Goal: Task Accomplishment & Management: Use online tool/utility

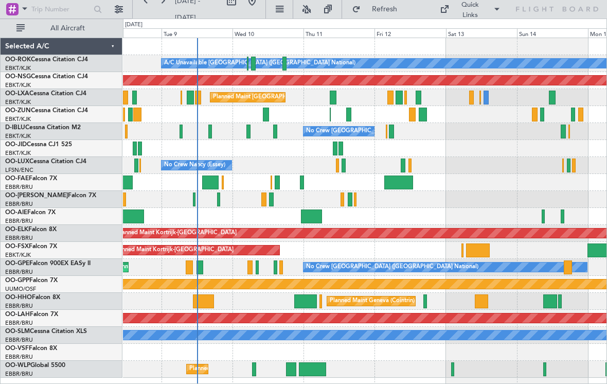
click at [265, 117] on div at bounding box center [266, 114] width 6 height 14
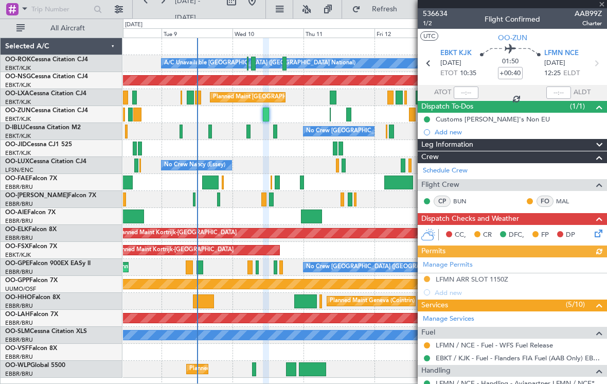
click at [604, 5] on div at bounding box center [512, 4] width 189 height 8
click at [601, 4] on div at bounding box center [512, 4] width 189 height 8
click at [601, 4] on span at bounding box center [602, 4] width 10 height 9
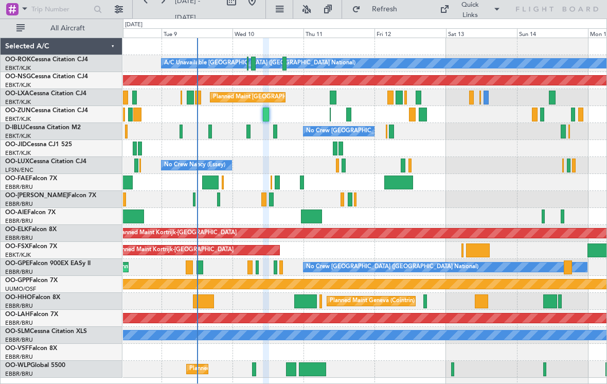
type input "0"
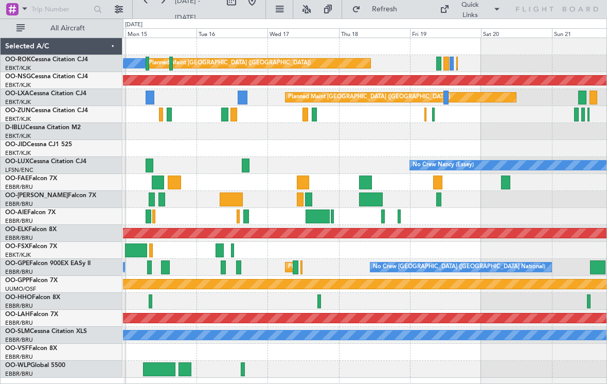
click at [439, 61] on div at bounding box center [439, 64] width 6 height 14
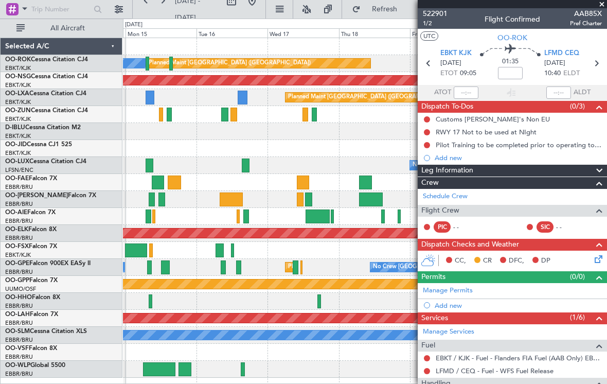
click at [605, 4] on span at bounding box center [602, 4] width 10 height 9
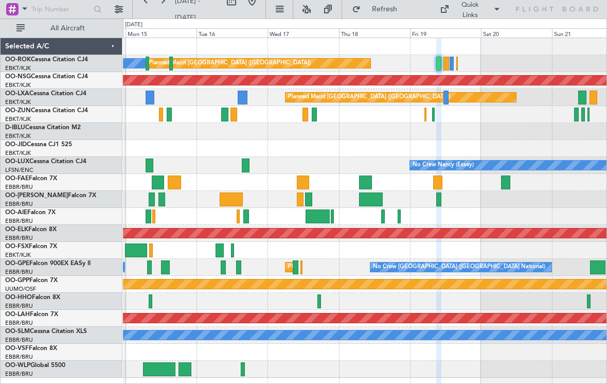
type input "0"
click at [436, 64] on div at bounding box center [439, 64] width 6 height 14
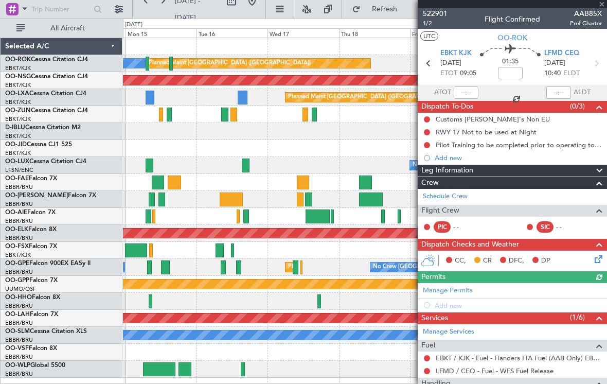
click at [602, 5] on div at bounding box center [512, 4] width 189 height 8
click at [600, 7] on div at bounding box center [512, 4] width 189 height 8
click at [601, 6] on span at bounding box center [602, 4] width 10 height 9
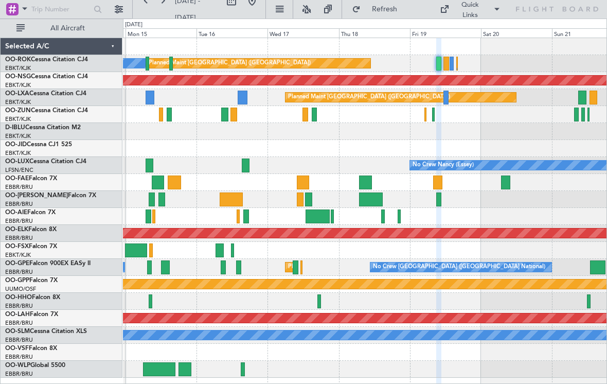
type input "0"
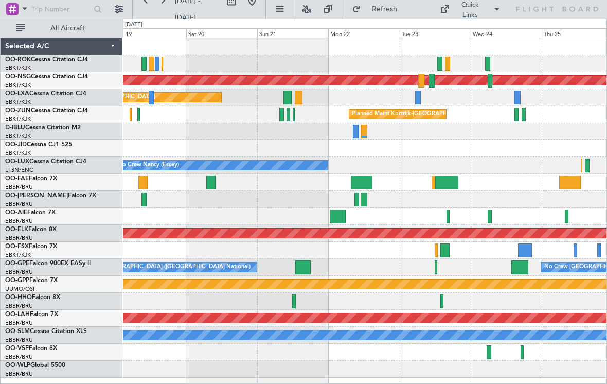
click at [284, 117] on div "Planned Maint Kortrijk-[GEOGRAPHIC_DATA]" at bounding box center [364, 114] width 483 height 17
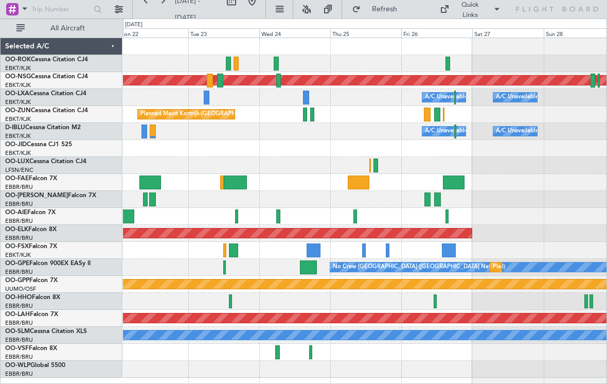
click at [232, 64] on div "Owner [GEOGRAPHIC_DATA]-[GEOGRAPHIC_DATA]" at bounding box center [364, 63] width 483 height 17
click at [239, 67] on div "Owner [GEOGRAPHIC_DATA]-[GEOGRAPHIC_DATA]" at bounding box center [364, 63] width 483 height 17
click at [230, 68] on div at bounding box center [228, 64] width 5 height 14
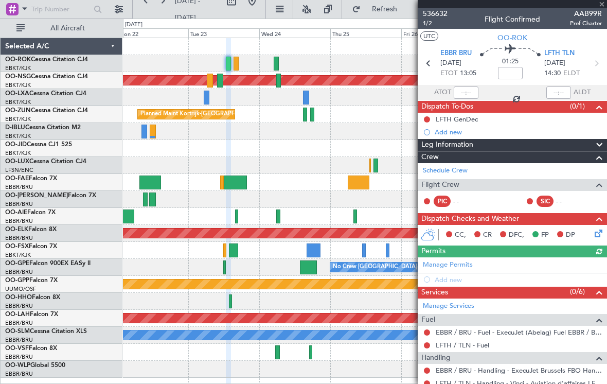
click at [601, 8] on div at bounding box center [512, 4] width 189 height 8
click at [603, 5] on div at bounding box center [512, 4] width 189 height 8
click at [602, 3] on div at bounding box center [512, 4] width 189 height 8
click at [603, 5] on span at bounding box center [602, 4] width 10 height 9
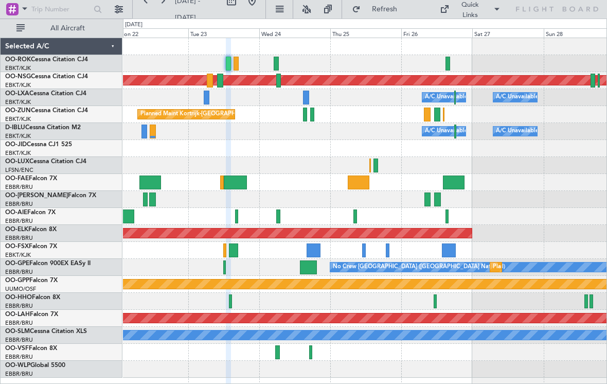
type input "0"
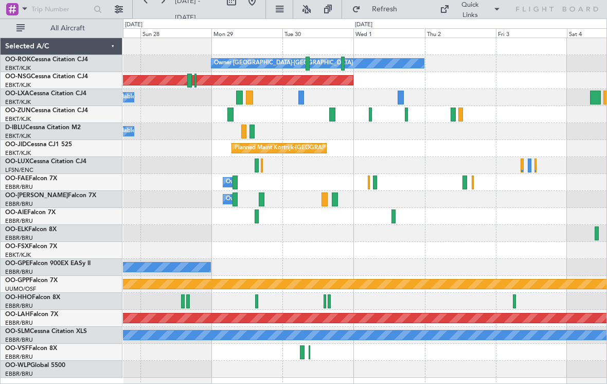
click at [405, 113] on div at bounding box center [406, 114] width 3 height 14
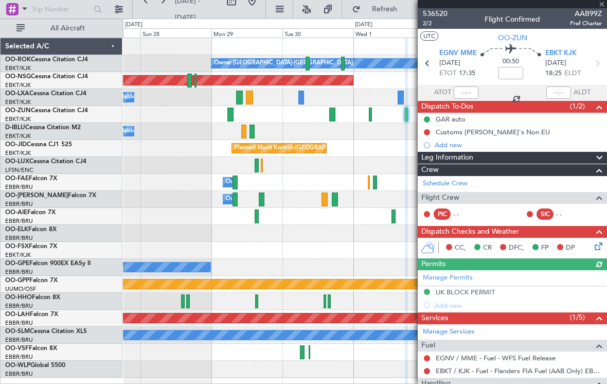
click at [602, 7] on div at bounding box center [512, 4] width 189 height 8
click at [601, 7] on div at bounding box center [512, 4] width 189 height 8
click at [603, 8] on span at bounding box center [602, 4] width 10 height 9
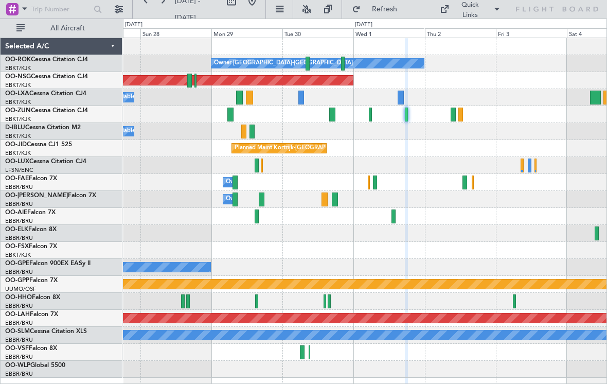
type input "0"
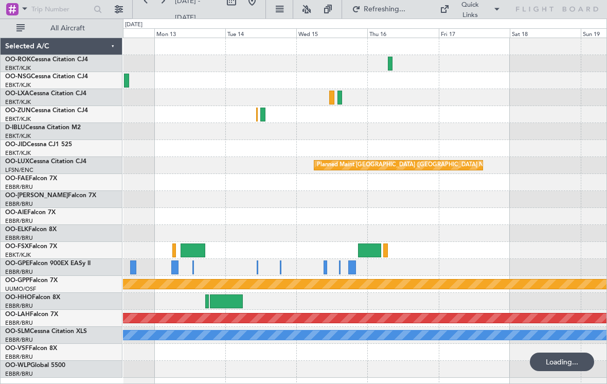
click at [193, 250] on div at bounding box center [193, 250] width 25 height 14
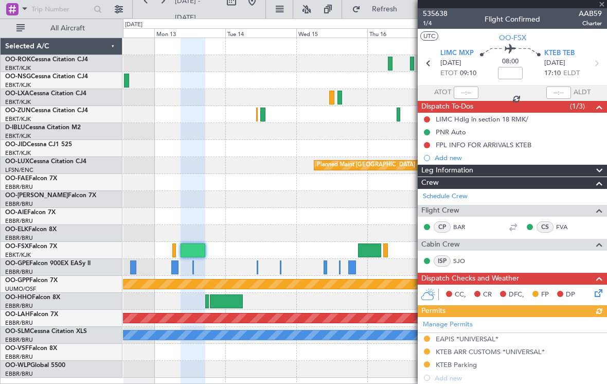
click at [602, 6] on div at bounding box center [512, 4] width 189 height 8
click at [602, 5] on div at bounding box center [512, 4] width 189 height 8
click at [602, 6] on span at bounding box center [602, 4] width 10 height 9
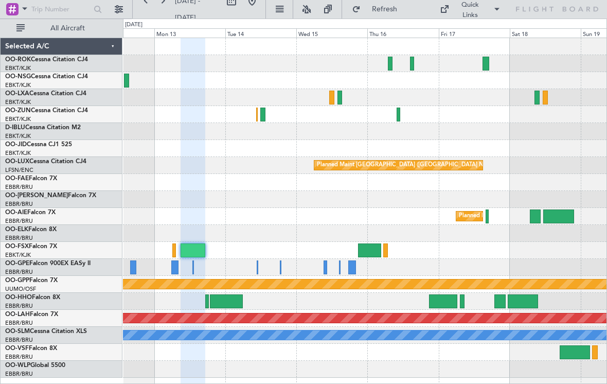
type input "0"
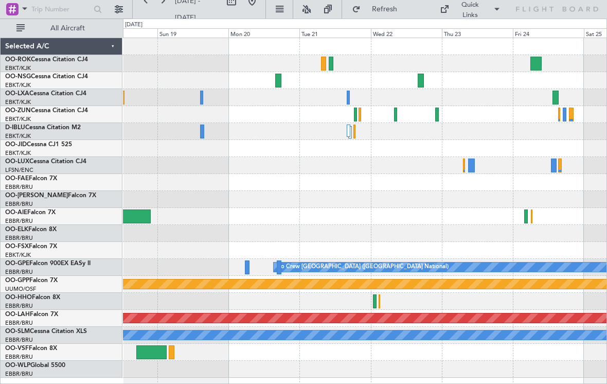
click at [347, 99] on div at bounding box center [349, 98] width 4 height 14
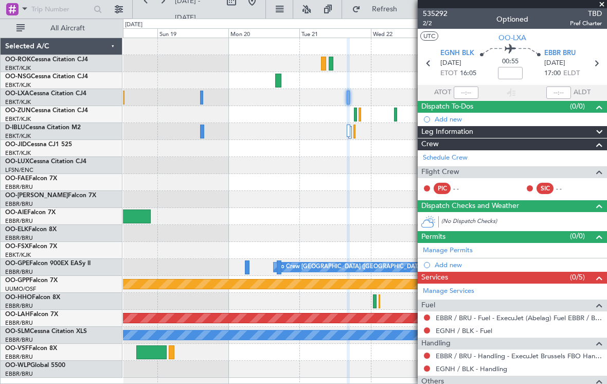
click at [601, 8] on span at bounding box center [602, 4] width 10 height 9
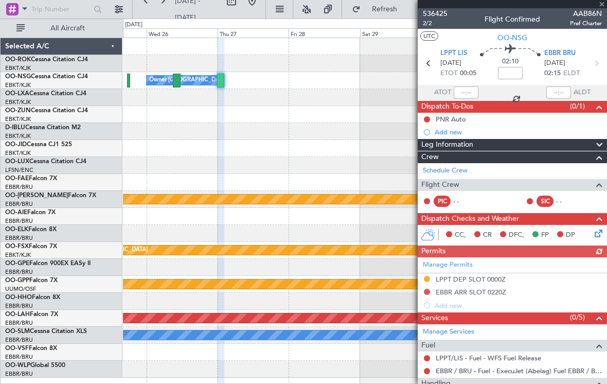
click at [602, 7] on div at bounding box center [512, 4] width 189 height 8
click at [601, 4] on span at bounding box center [602, 4] width 10 height 9
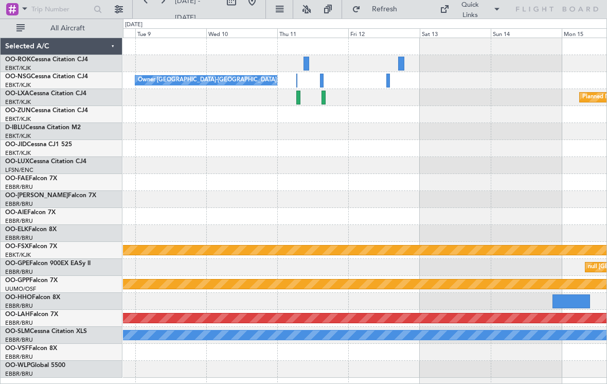
click at [392, 78] on div "Owner [GEOGRAPHIC_DATA]-[GEOGRAPHIC_DATA]" at bounding box center [364, 80] width 483 height 17
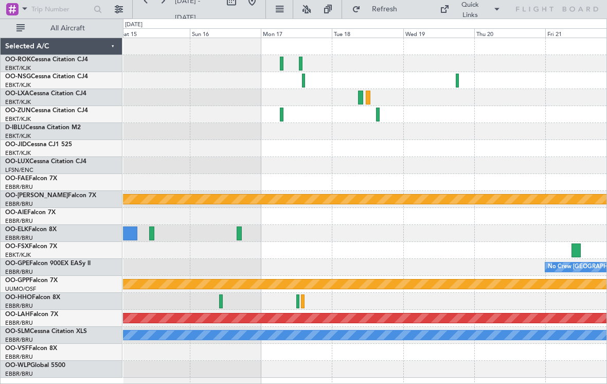
click at [456, 81] on div at bounding box center [457, 81] width 3 height 14
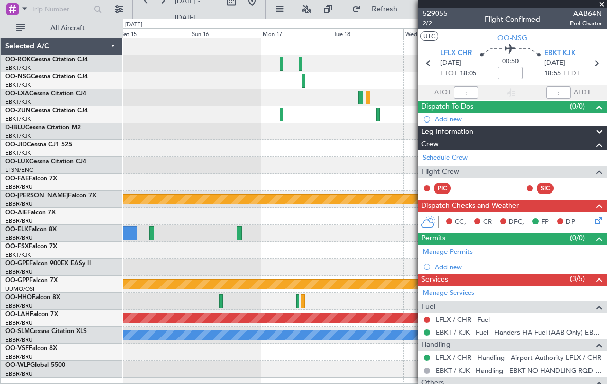
click at [604, 7] on span at bounding box center [602, 4] width 10 height 9
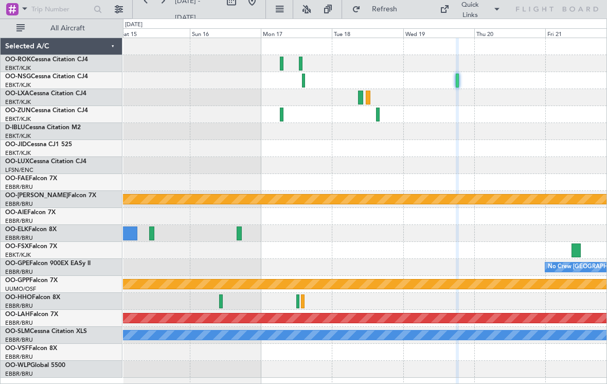
type input "0"
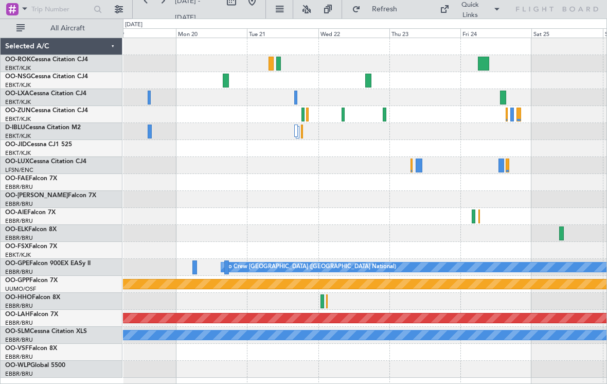
click at [368, 81] on div at bounding box center [368, 81] width 6 height 14
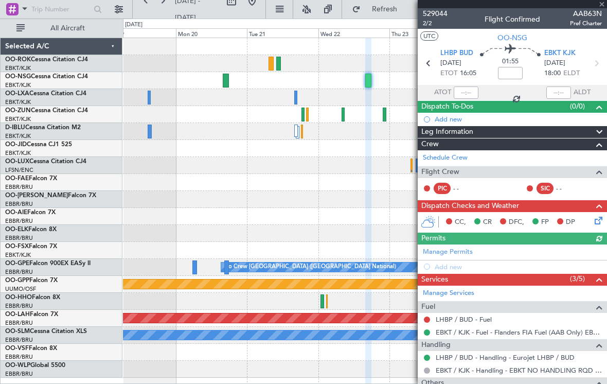
click at [603, 6] on div at bounding box center [512, 4] width 189 height 8
click at [604, 7] on div at bounding box center [512, 4] width 189 height 8
click at [603, 7] on span at bounding box center [602, 4] width 10 height 9
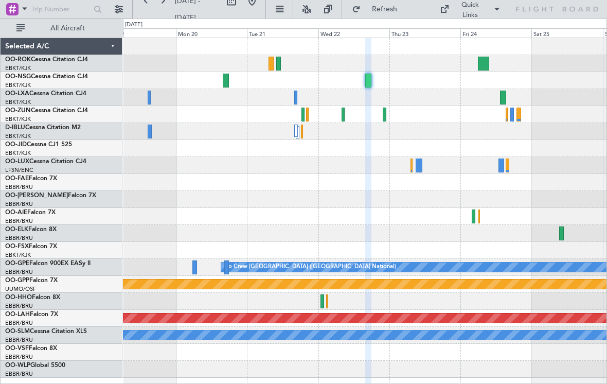
type input "0"
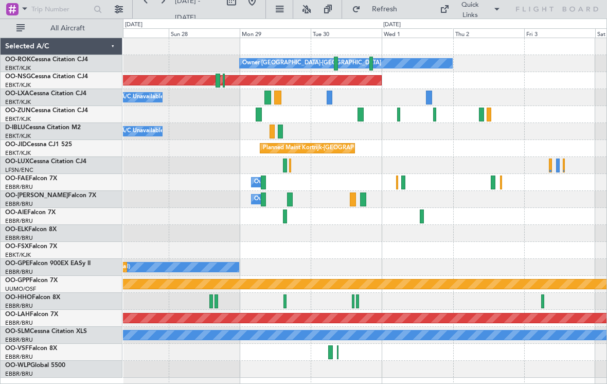
click at [436, 91] on div "A/C Unavailable A/C Unavailable [GEOGRAPHIC_DATA] ([GEOGRAPHIC_DATA] National)" at bounding box center [364, 97] width 483 height 17
click at [371, 62] on div at bounding box center [371, 64] width 4 height 14
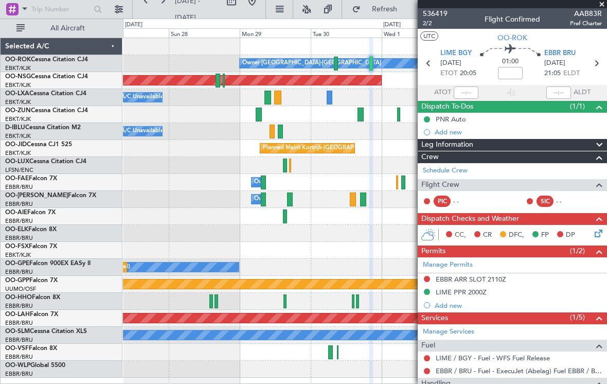
click at [603, 7] on span at bounding box center [602, 4] width 10 height 9
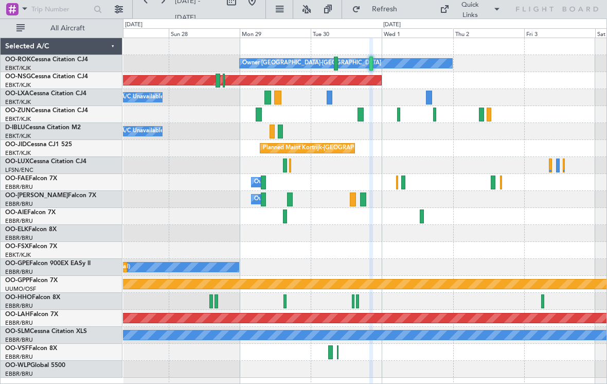
type input "0"
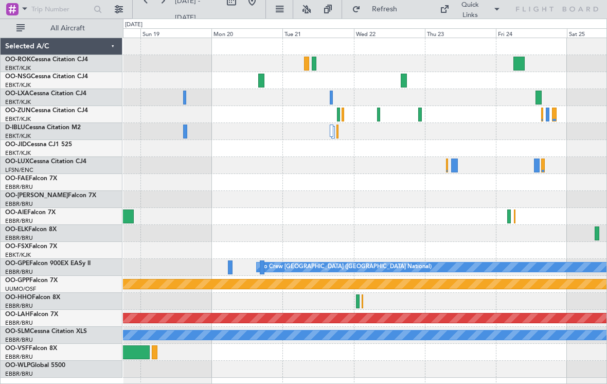
click at [420, 112] on div at bounding box center [420, 114] width 4 height 14
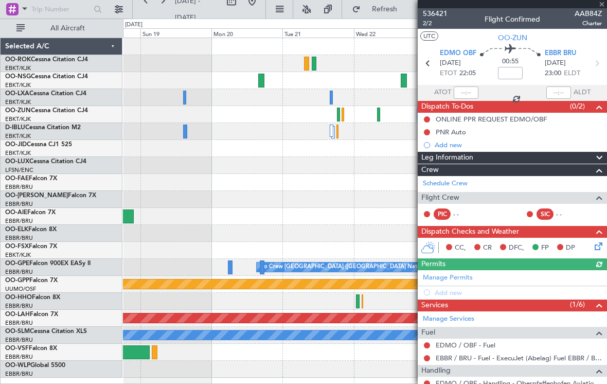
click at [604, 7] on div at bounding box center [512, 4] width 189 height 8
click at [604, 8] on span at bounding box center [602, 4] width 10 height 9
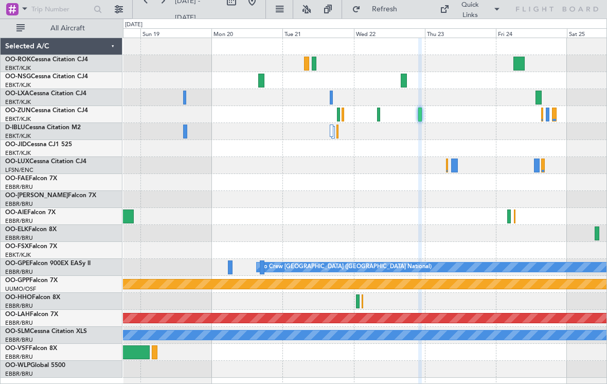
type input "0"
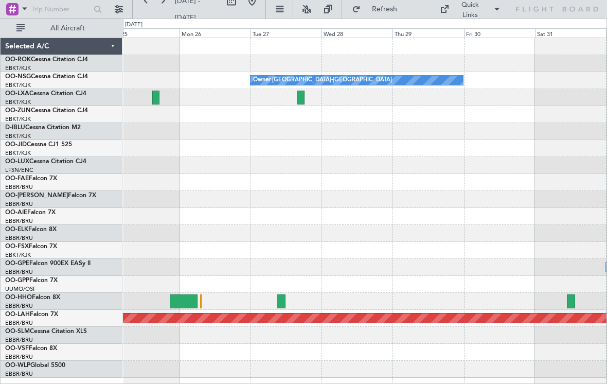
click at [300, 99] on div at bounding box center [300, 98] width 7 height 14
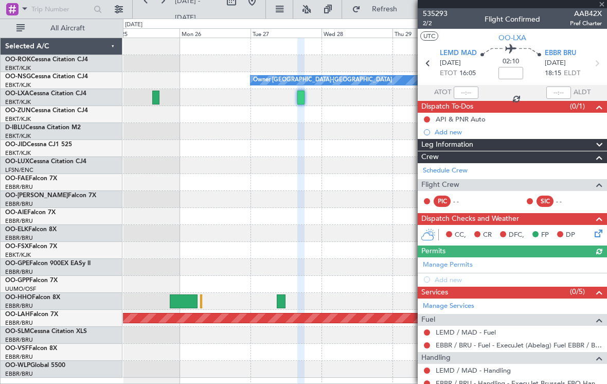
click at [602, 5] on div at bounding box center [512, 4] width 189 height 8
click at [604, 6] on div at bounding box center [512, 4] width 189 height 8
click at [603, 5] on span at bounding box center [602, 4] width 10 height 9
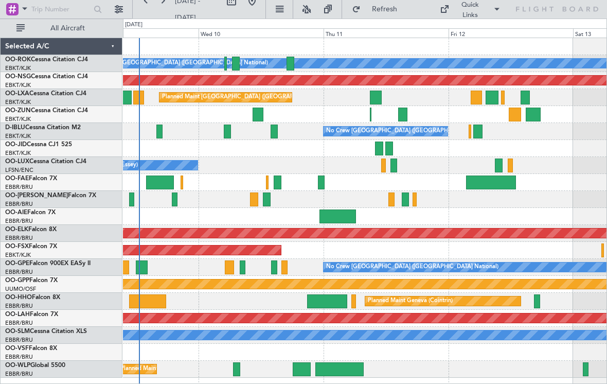
click at [411, 121] on div at bounding box center [364, 114] width 483 height 17
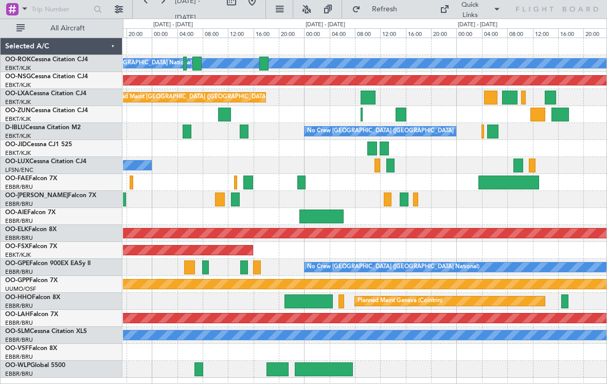
click at [362, 118] on div at bounding box center [362, 114] width 2 height 14
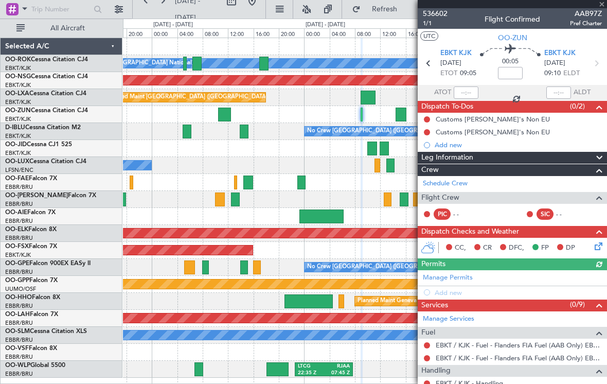
click at [604, 6] on div at bounding box center [512, 4] width 189 height 8
click at [605, 5] on div at bounding box center [512, 4] width 189 height 8
click at [604, 7] on span at bounding box center [602, 4] width 10 height 9
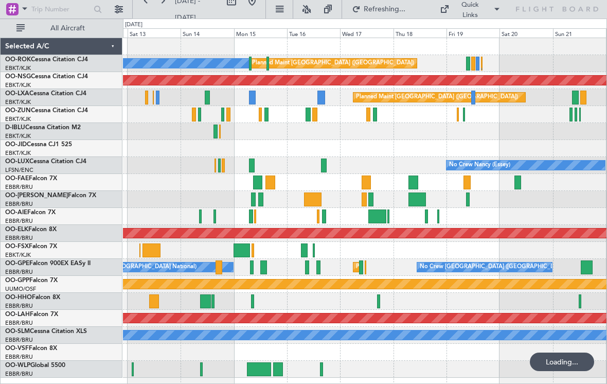
click at [470, 63] on div at bounding box center [468, 64] width 4 height 14
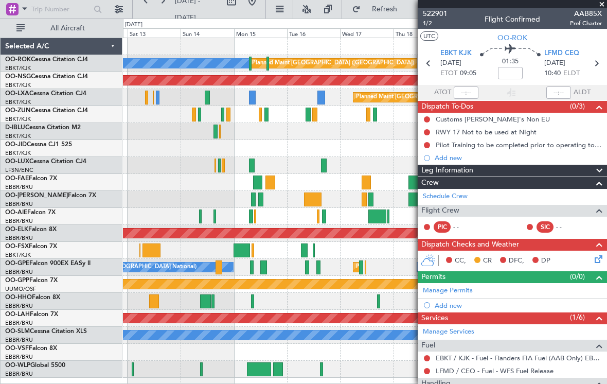
click at [605, 4] on span at bounding box center [602, 4] width 10 height 9
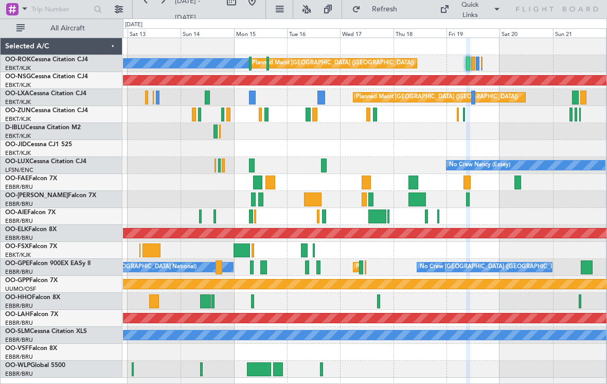
type input "0"
